Goal: Transaction & Acquisition: Purchase product/service

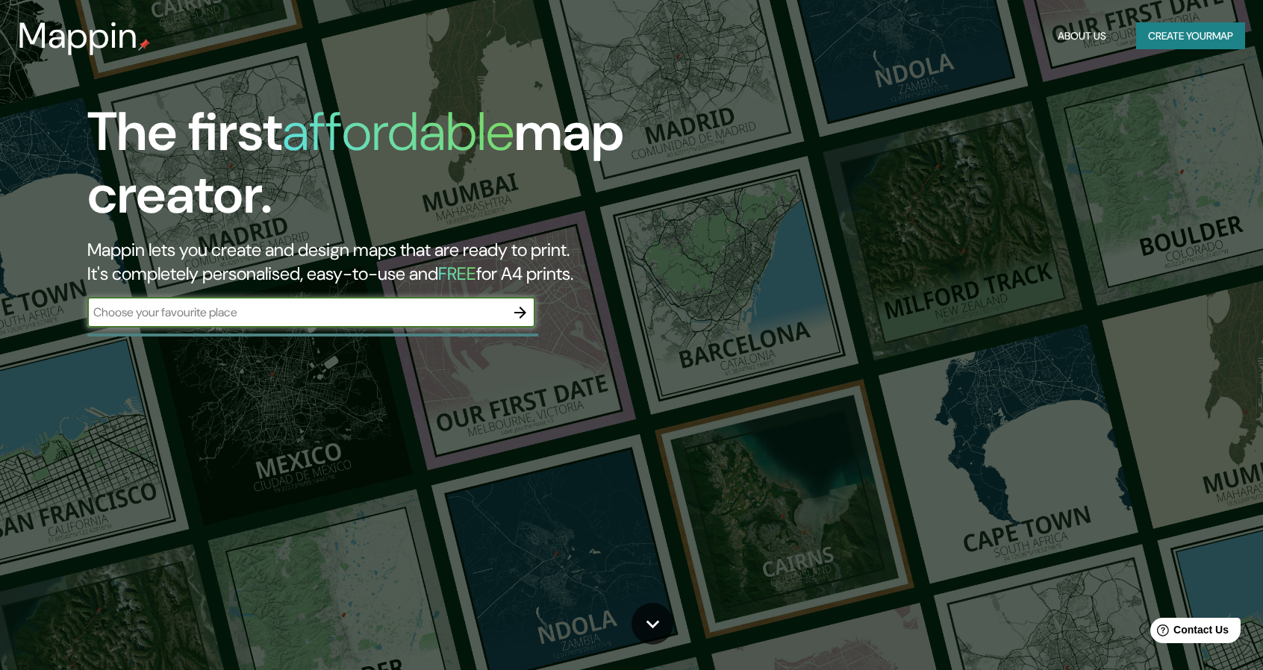
click at [273, 312] on input "text" at bounding box center [296, 312] width 418 height 17
type input "sogamoso boyaca"
click at [523, 314] on icon "button" at bounding box center [520, 313] width 12 height 12
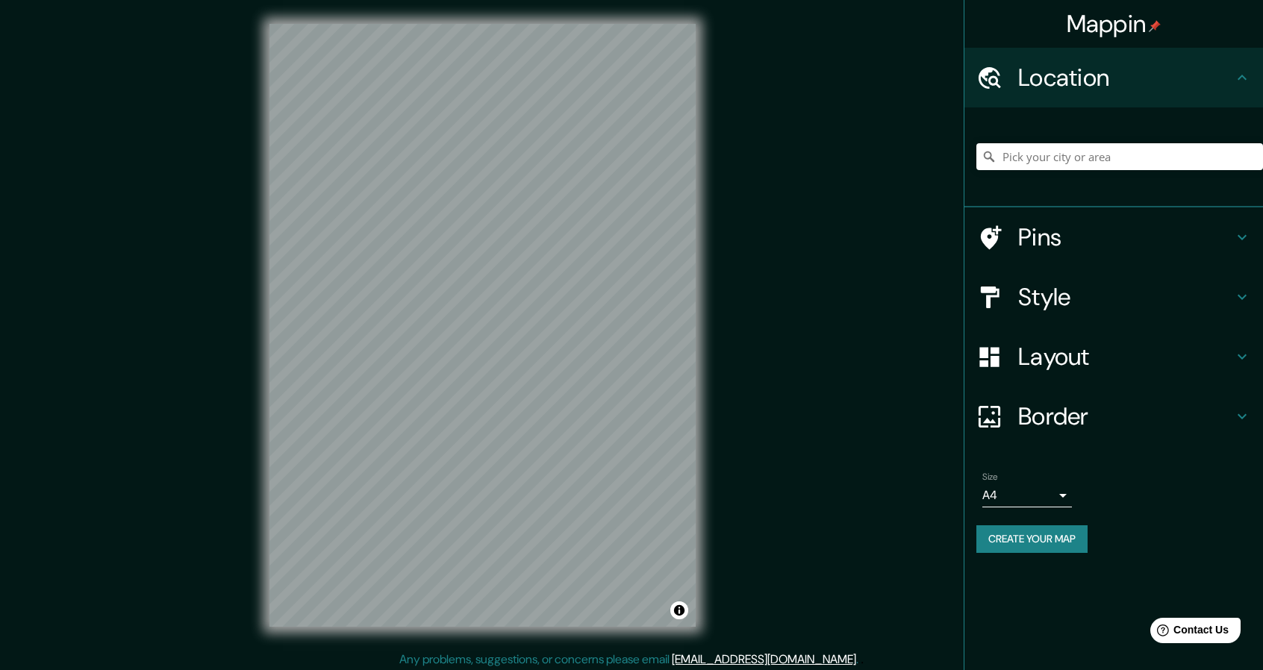
click at [1068, 79] on h4 "Location" at bounding box center [1125, 78] width 215 height 30
click at [518, 344] on div at bounding box center [520, 346] width 12 height 12
click at [1011, 158] on input "Pick your city or area" at bounding box center [1119, 156] width 287 height 27
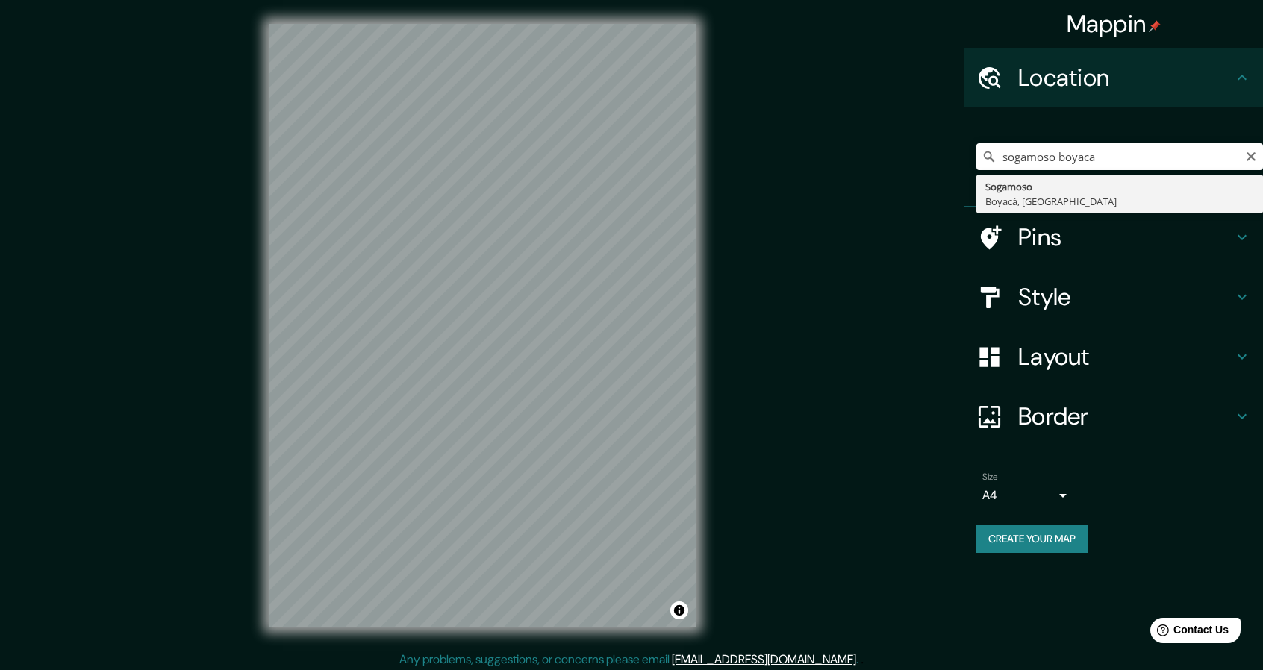
type input "Sogamoso, Boyacá, [GEOGRAPHIC_DATA]"
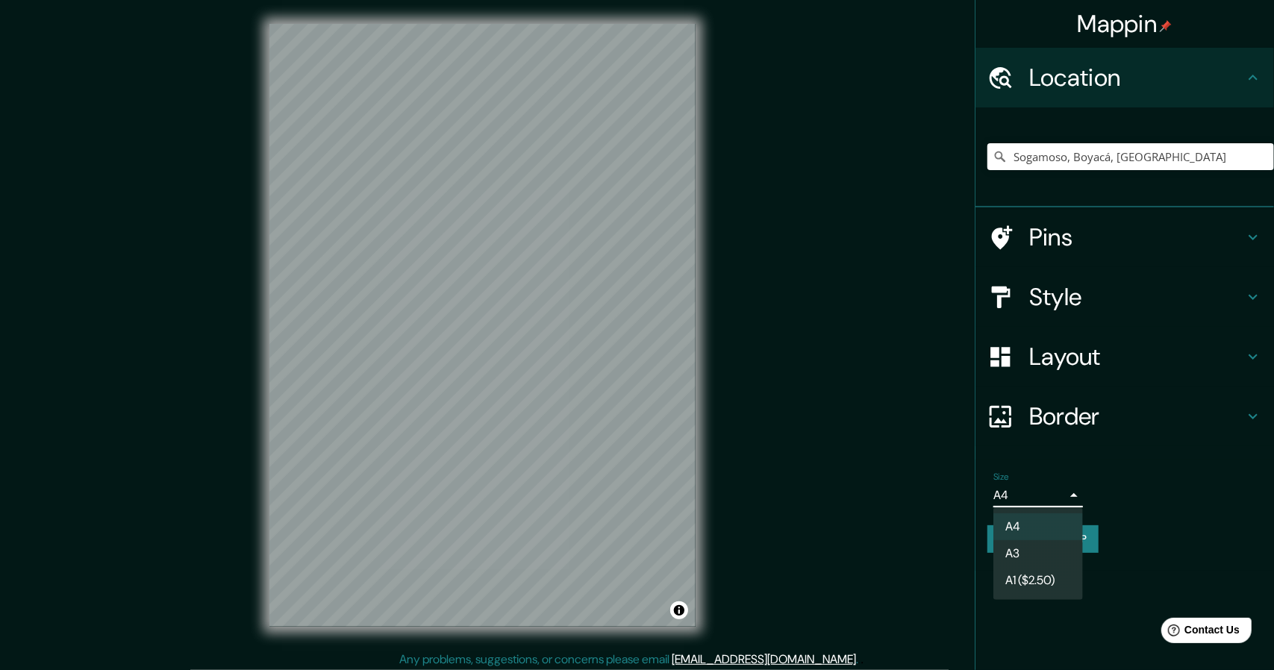
click at [1055, 499] on body "Mappin Location [GEOGRAPHIC_DATA], [GEOGRAPHIC_DATA], [GEOGRAPHIC_DATA] Pins St…" at bounding box center [637, 335] width 1274 height 670
click at [1172, 458] on div at bounding box center [637, 335] width 1274 height 670
